Goal: Communication & Community: Answer question/provide support

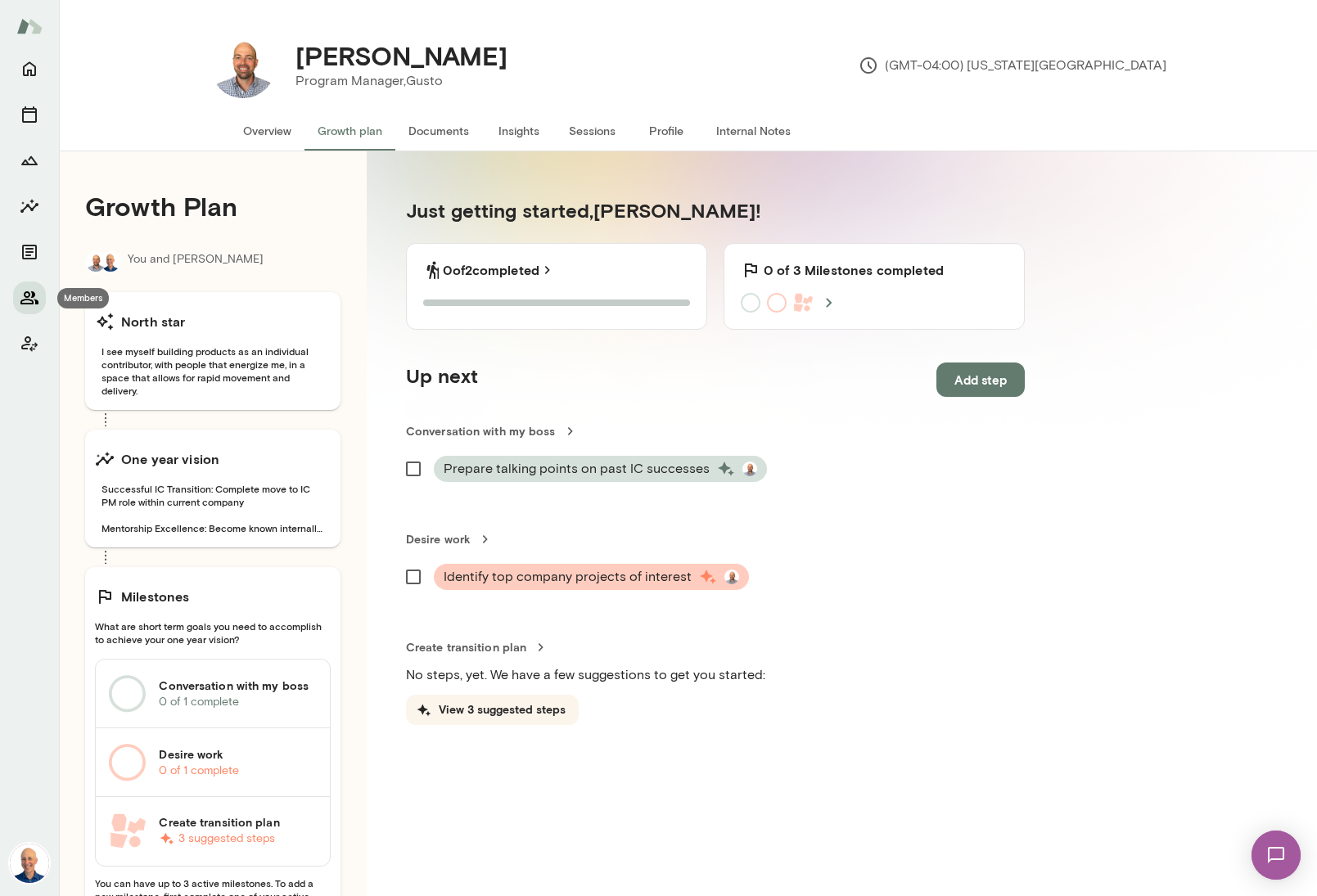
click at [30, 291] on icon "Members" at bounding box center [29, 297] width 20 height 20
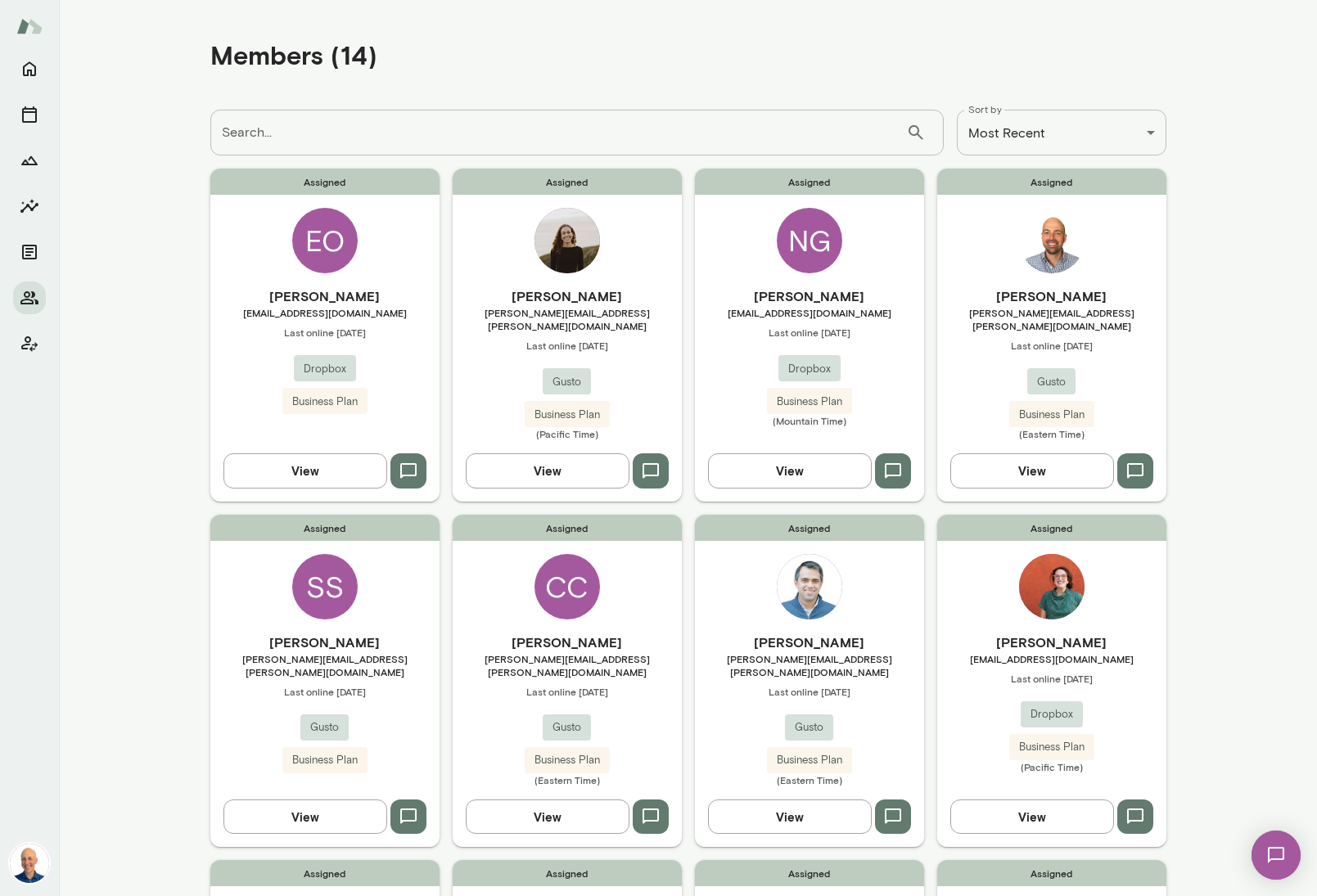
click at [985, 672] on span "Last online [DATE]" at bounding box center [1051, 678] width 229 height 13
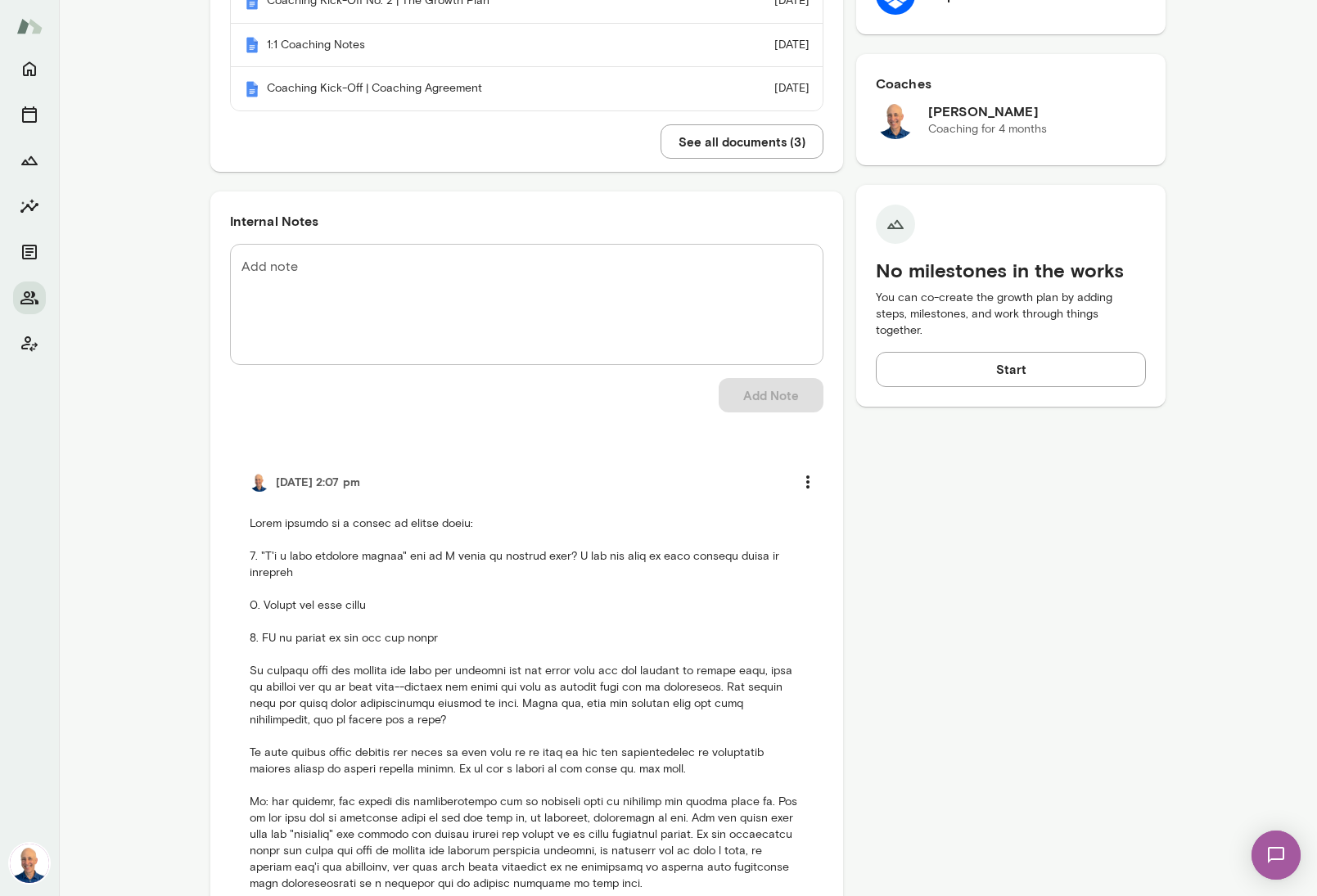
scroll to position [574, 0]
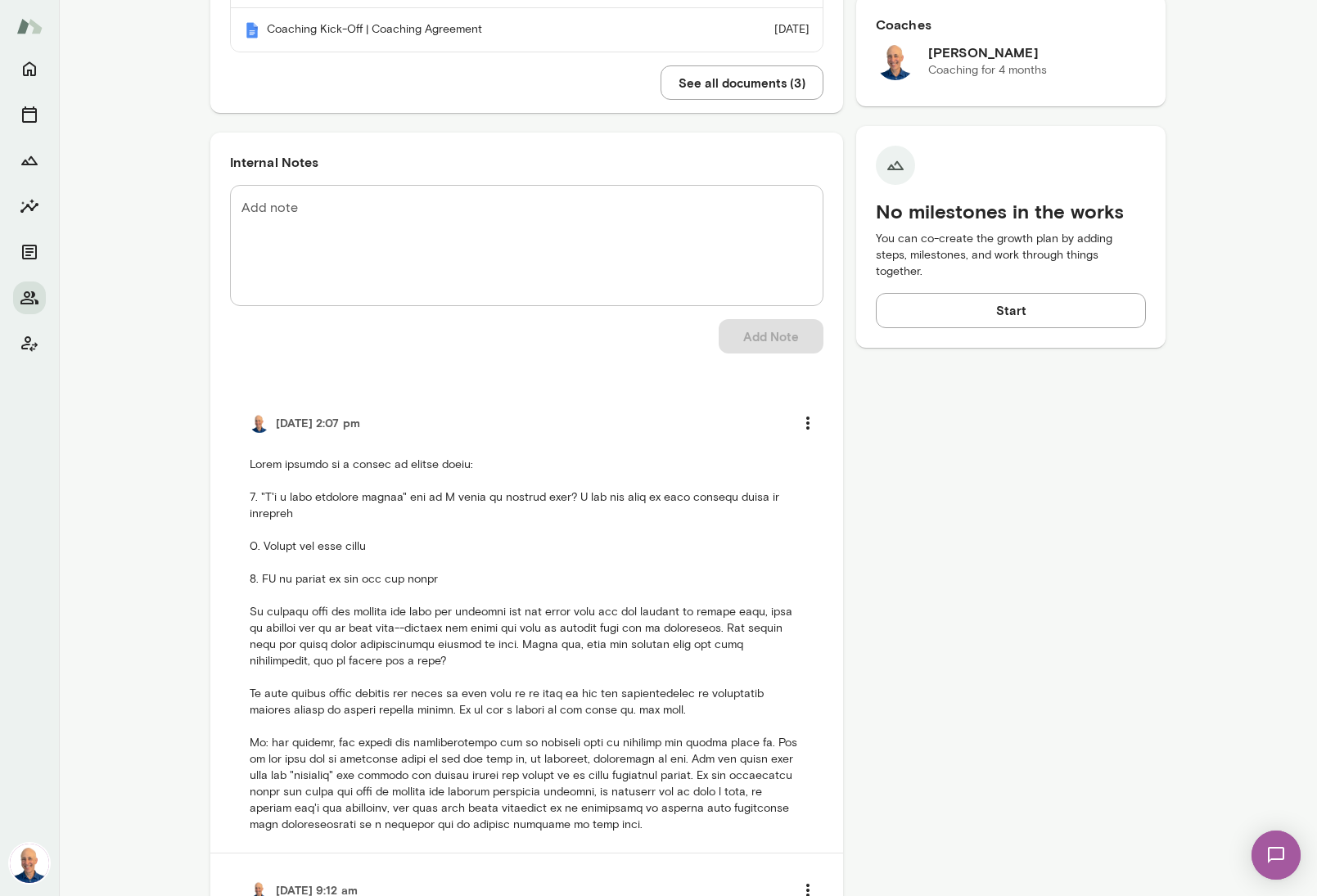
click at [285, 222] on textarea "Add note" at bounding box center [527, 245] width 570 height 94
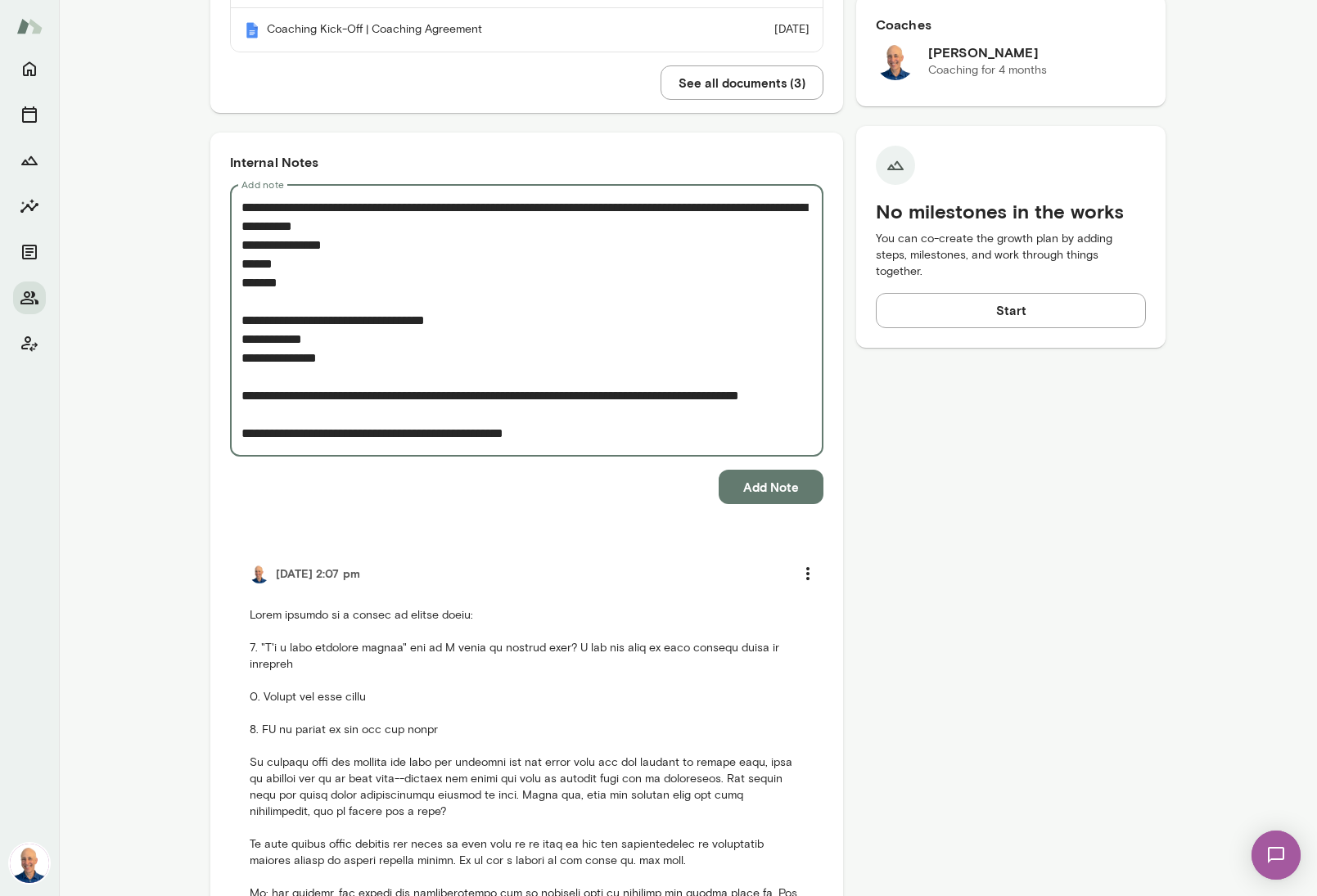
type textarea "**********"
click at [779, 481] on button "Add Note" at bounding box center [771, 486] width 105 height 35
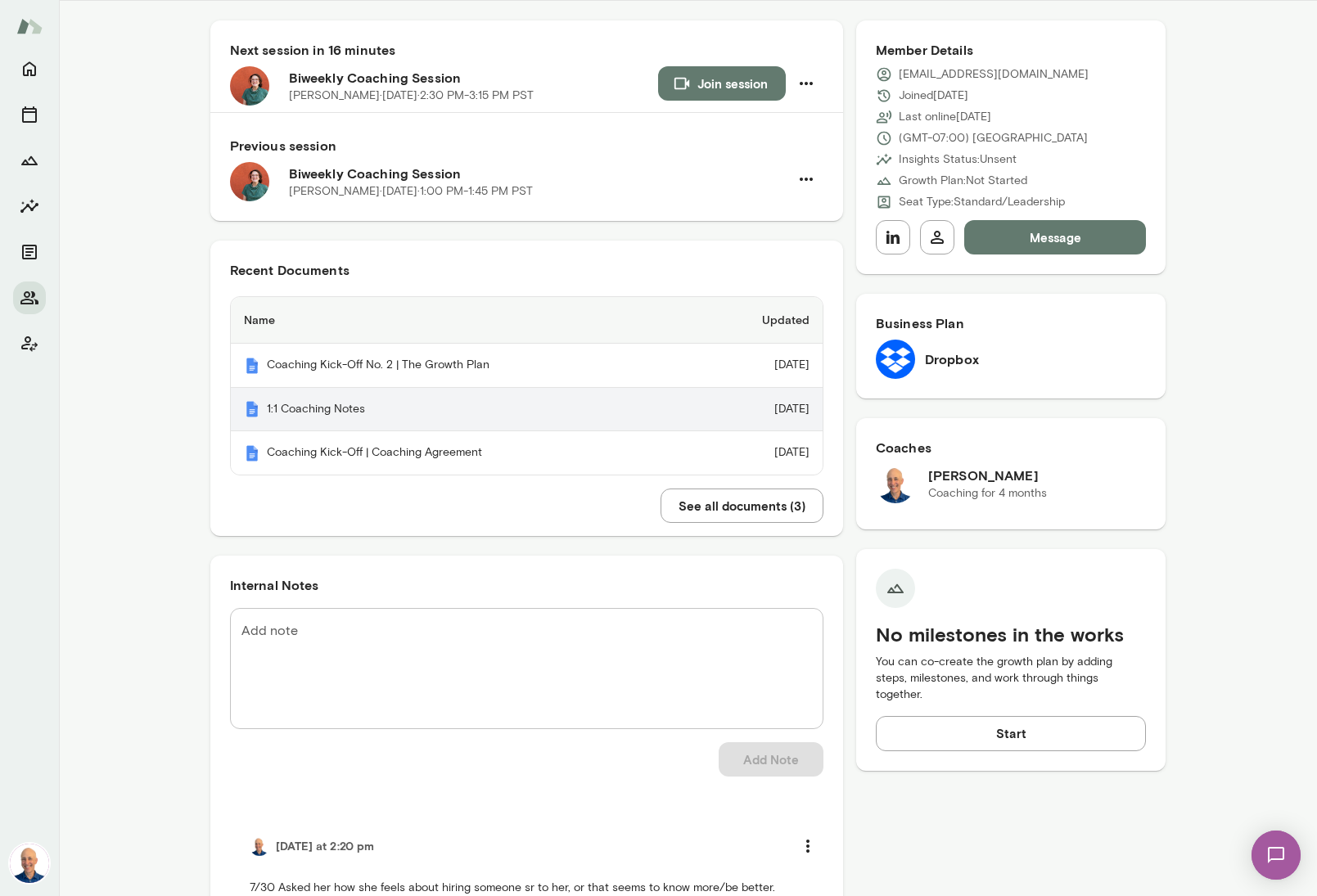
scroll to position [0, 0]
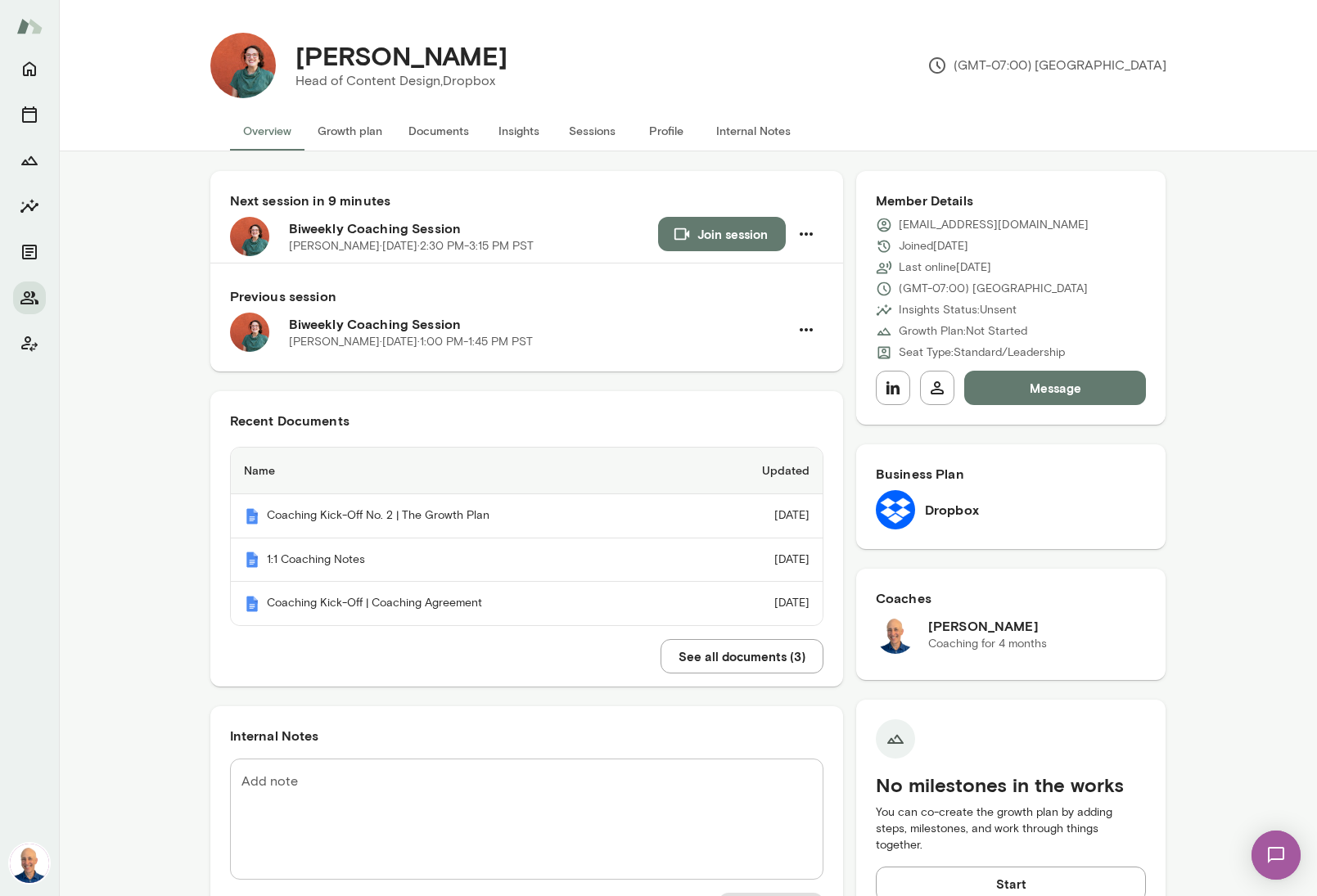
click at [333, 122] on button "Growth plan" at bounding box center [350, 131] width 91 height 39
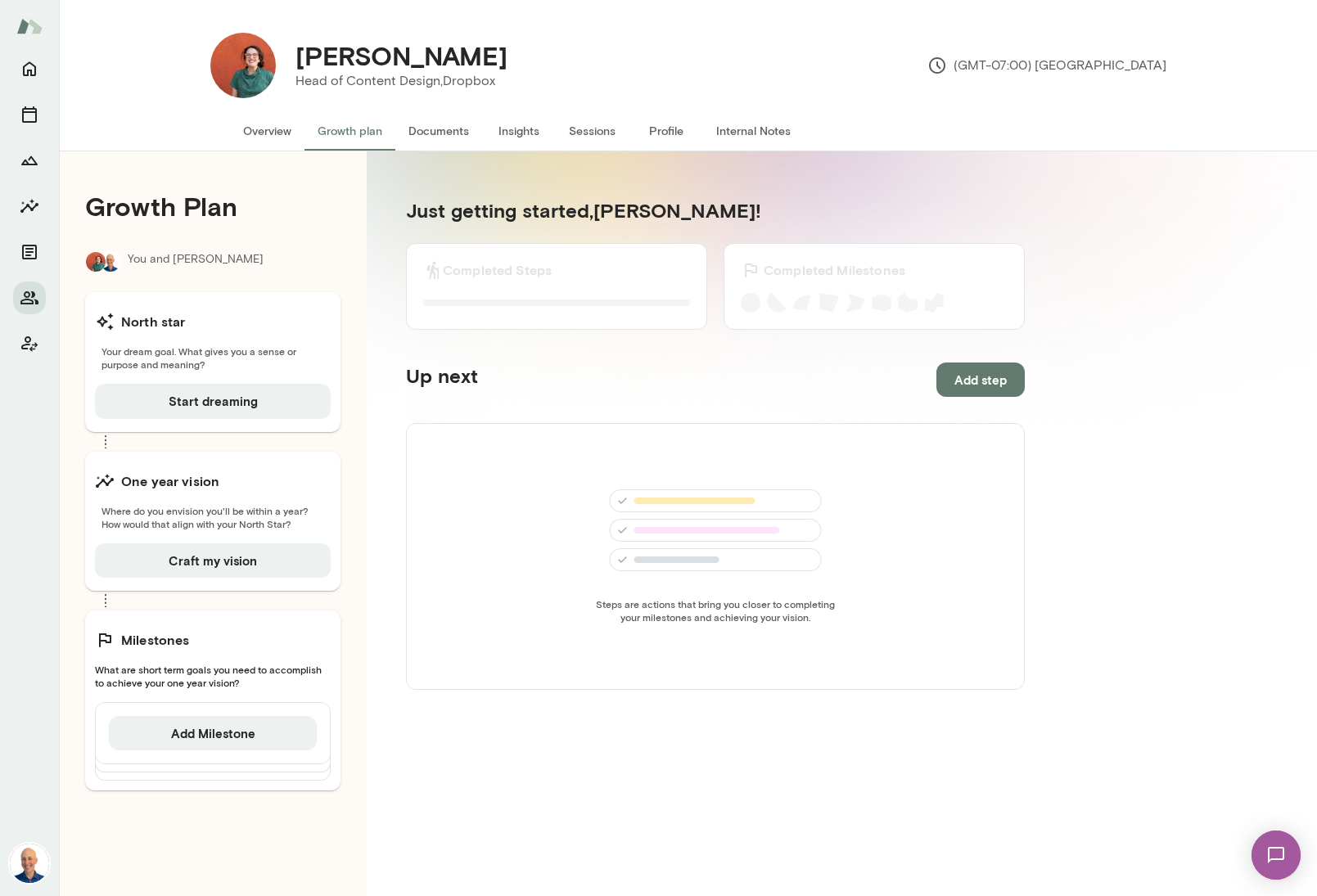
click at [273, 130] on button "Overview" at bounding box center [267, 131] width 75 height 39
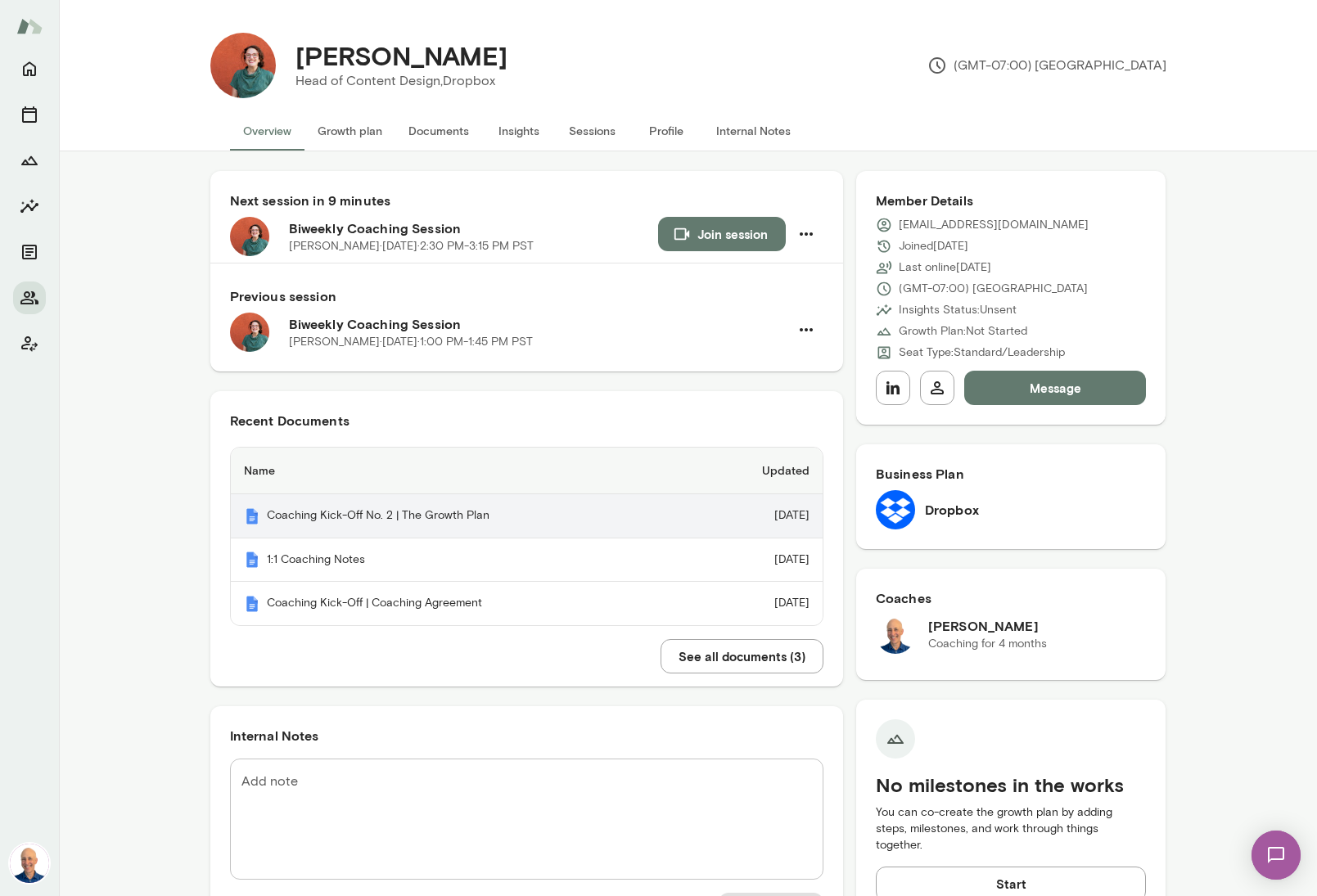
click at [466, 522] on th "Coaching Kick-Off No. 2 | The Growth Plan" at bounding box center [463, 517] width 466 height 45
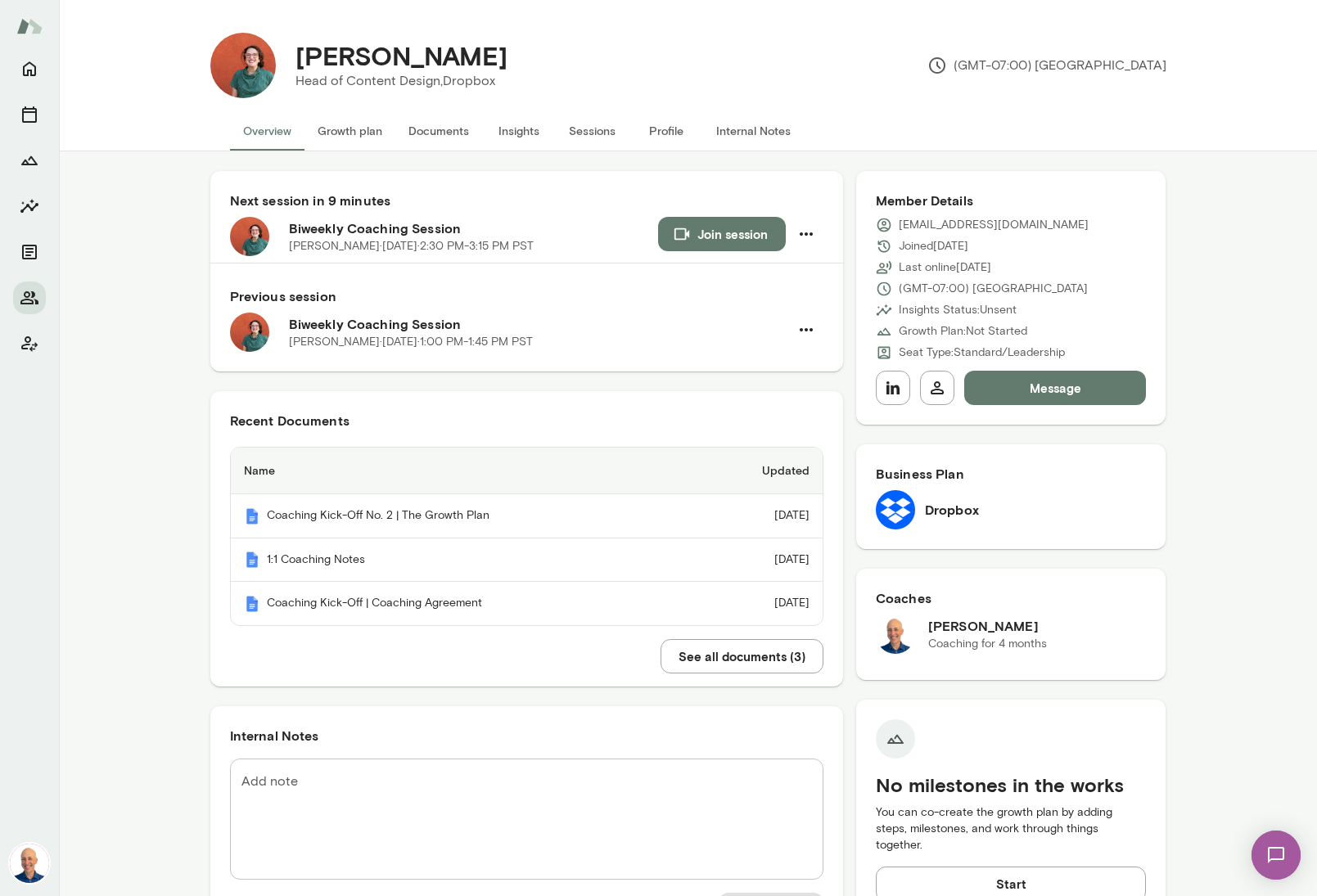
click at [721, 236] on button "Join session" at bounding box center [721, 233] width 127 height 35
